Goal: Task Accomplishment & Management: Use online tool/utility

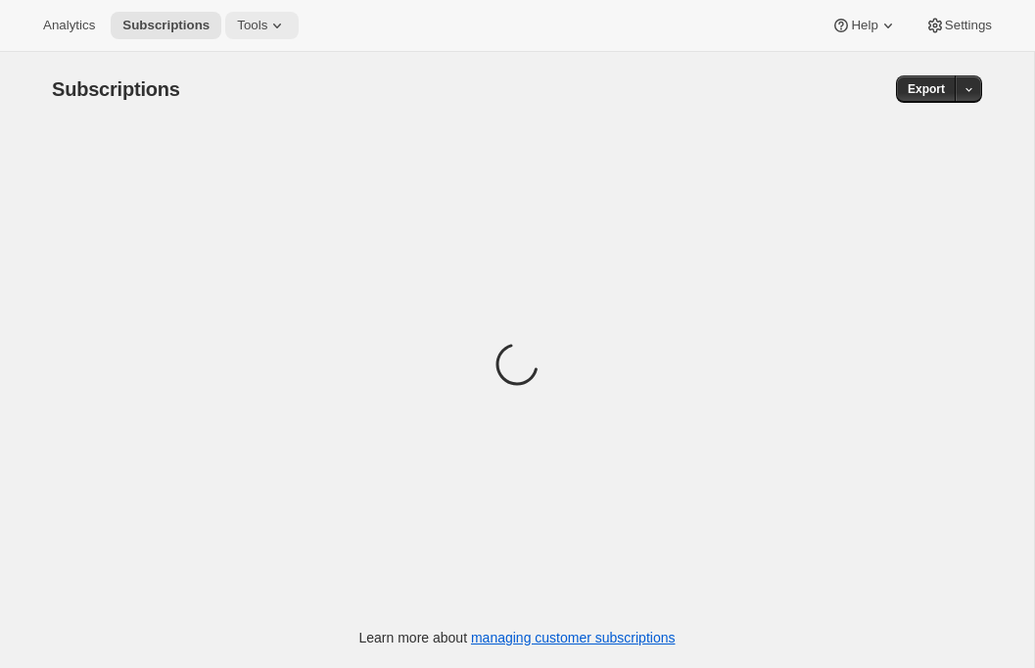
click at [278, 29] on icon at bounding box center [277, 26] width 20 height 20
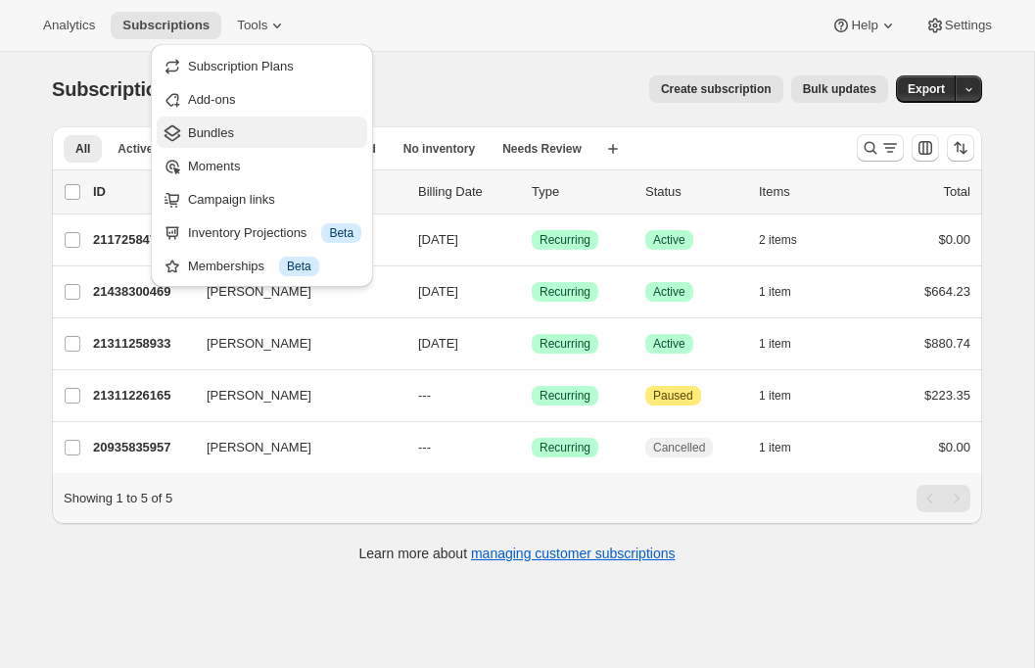
click at [237, 134] on span "Bundles" at bounding box center [274, 133] width 173 height 20
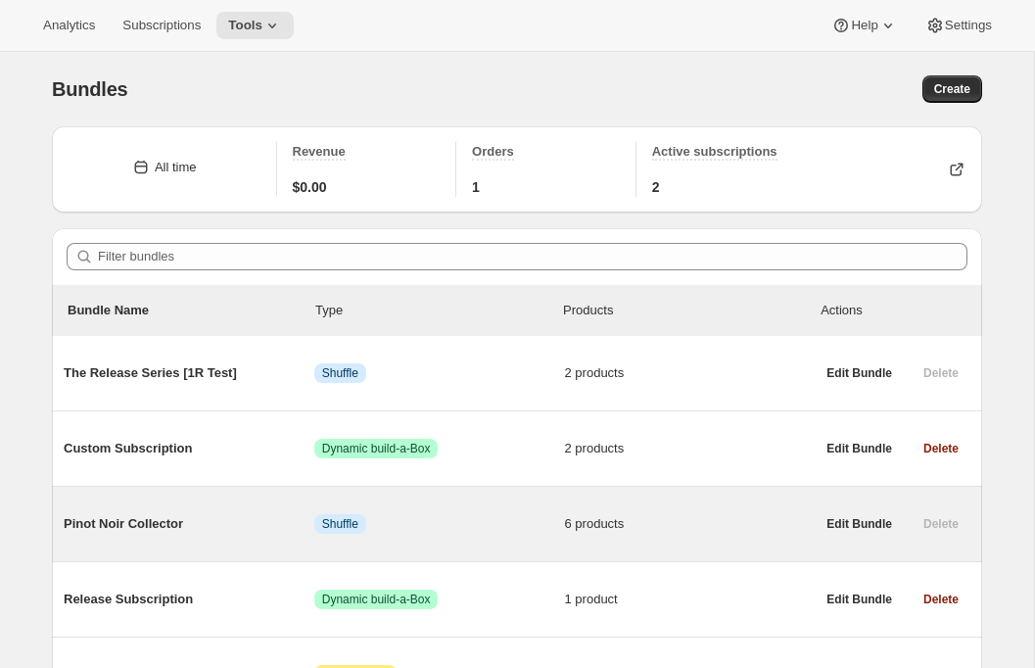
scroll to position [120, 0]
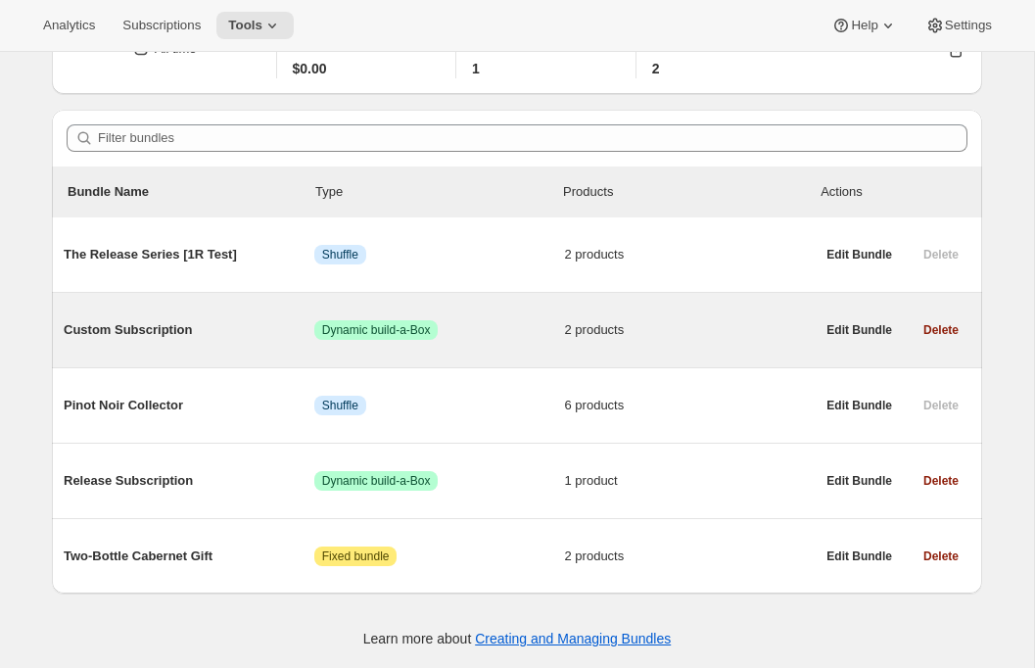
click at [314, 307] on div "Custom Subscription Success Dynamic build-a-Box 2 products" at bounding box center [439, 330] width 751 height 51
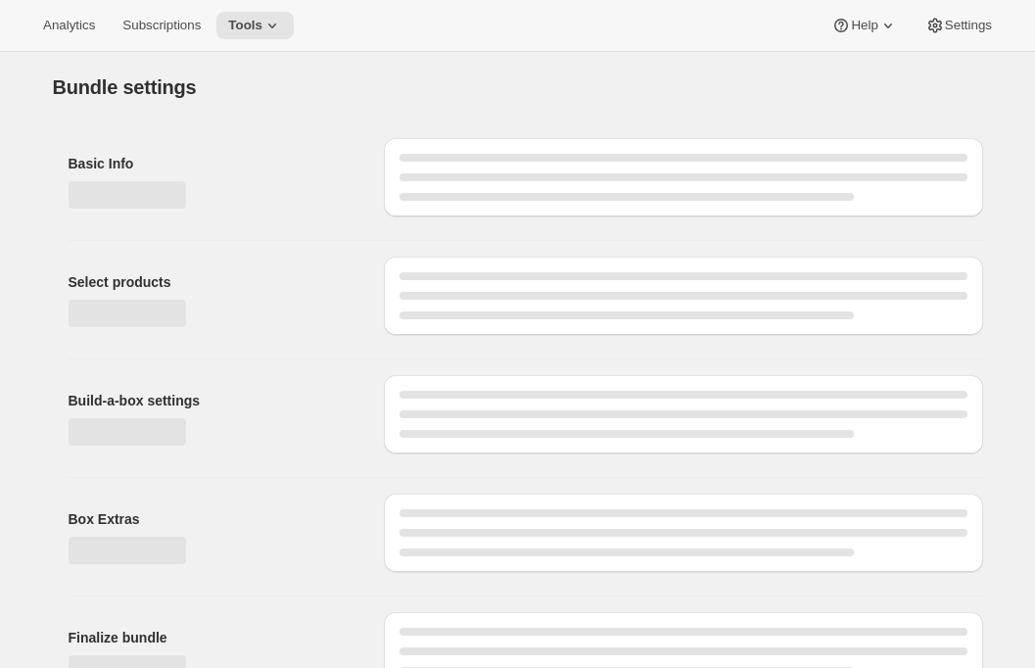
type input "Custom Subscription"
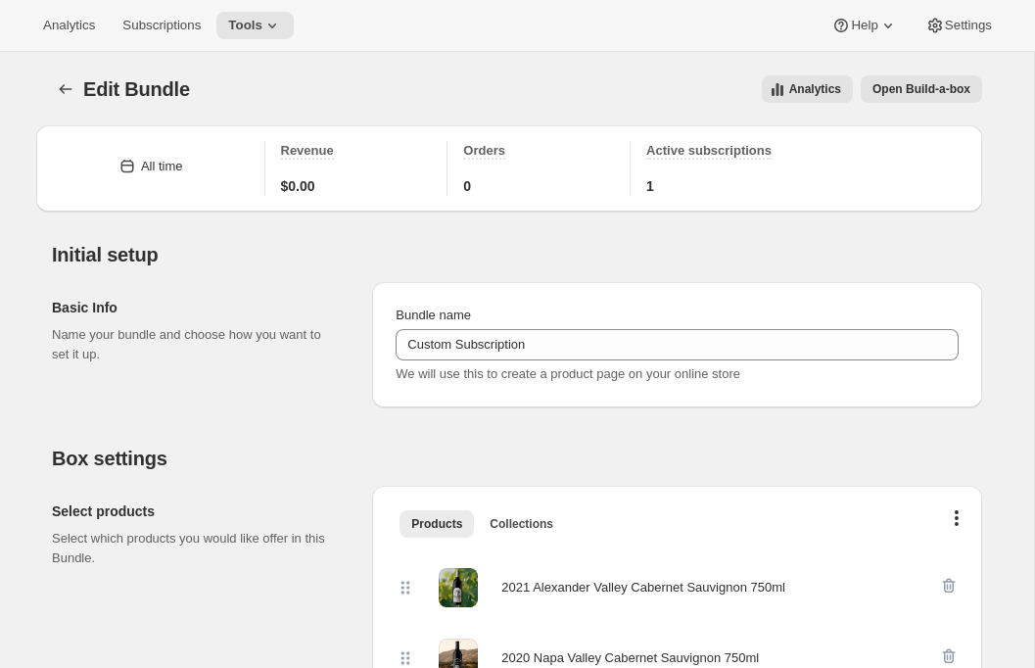
click at [899, 90] on span "Open Build-a-box" at bounding box center [922, 89] width 98 height 16
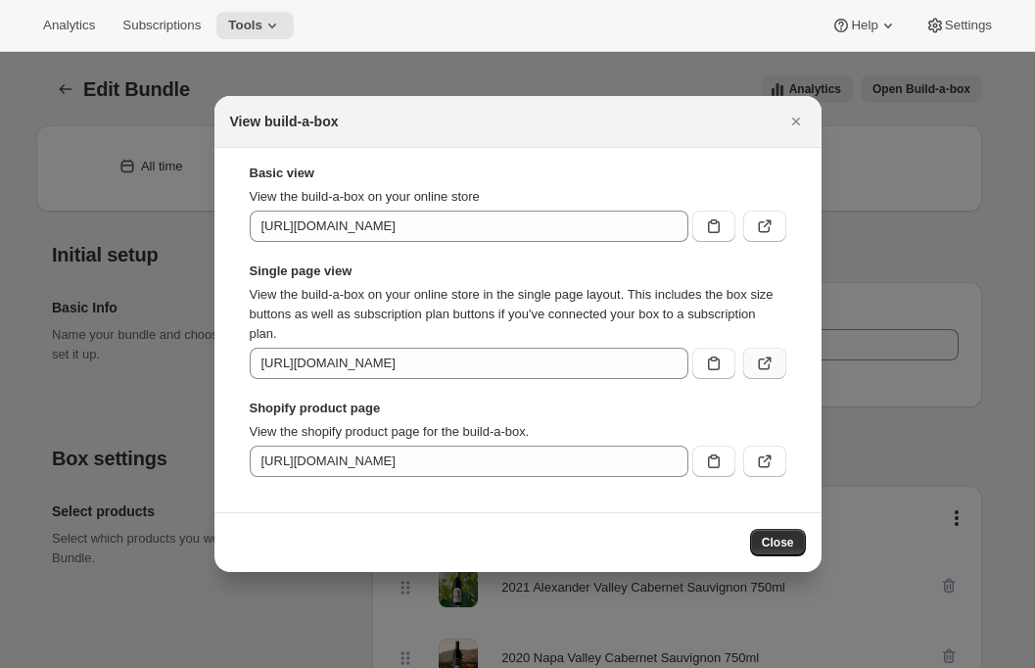
click at [755, 367] on icon ":r52:" at bounding box center [765, 364] width 20 height 20
click at [800, 118] on icon "Close" at bounding box center [797, 122] width 20 height 20
